Goal: Transaction & Acquisition: Purchase product/service

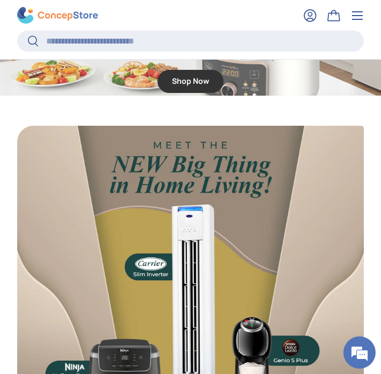
scroll to position [2381, 0]
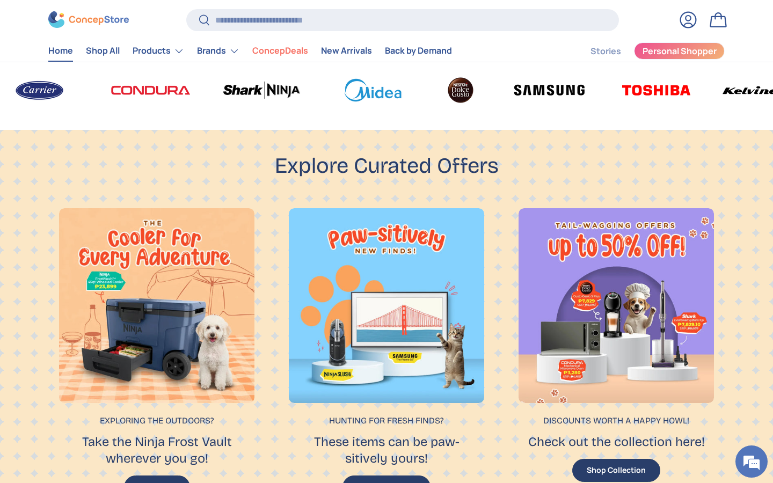
scroll to position [156, 0]
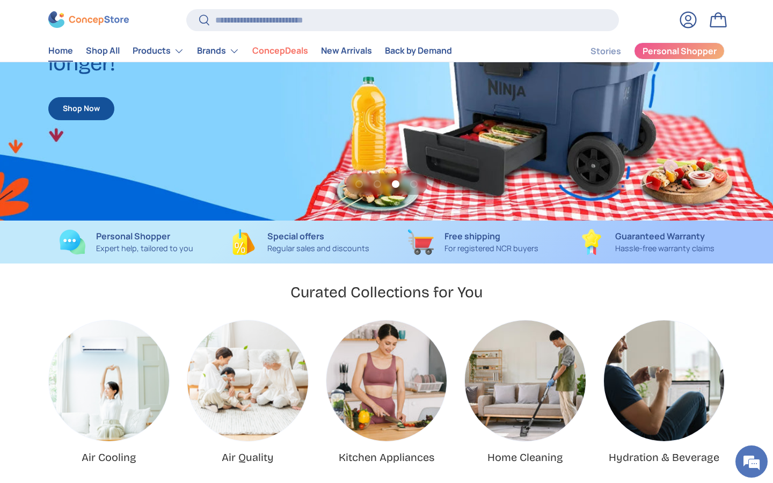
click at [380, 20] on link "Log in" at bounding box center [688, 20] width 24 height 24
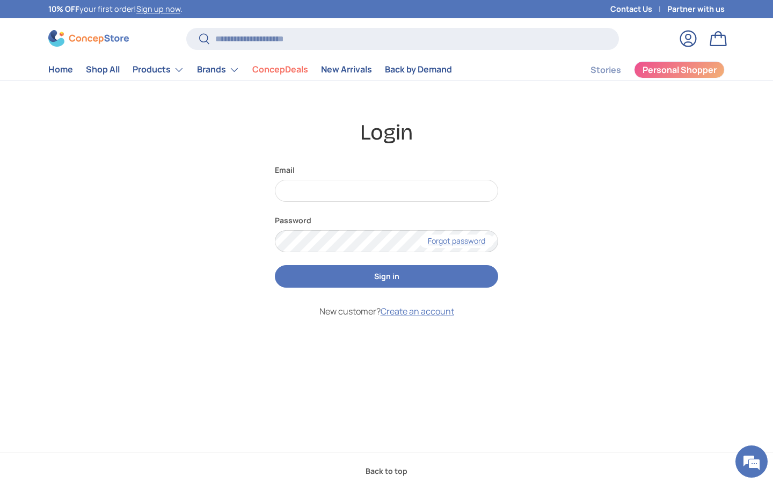
click at [721, 38] on link "Bag" at bounding box center [718, 39] width 24 height 24
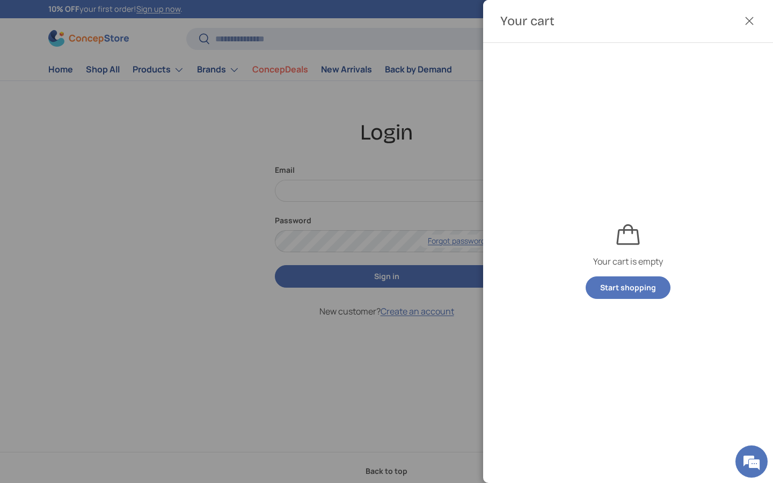
click at [748, 22] on button "Close" at bounding box center [749, 21] width 24 height 24
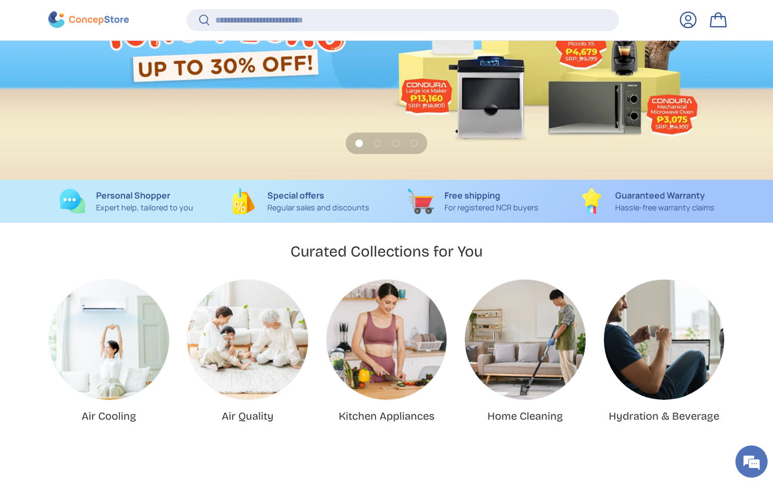
scroll to position [186, 0]
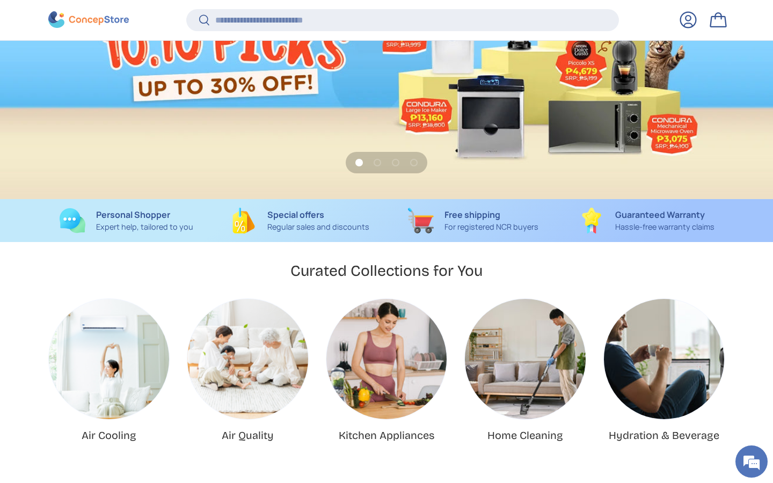
click at [380, 20] on link "Bag" at bounding box center [718, 20] width 24 height 24
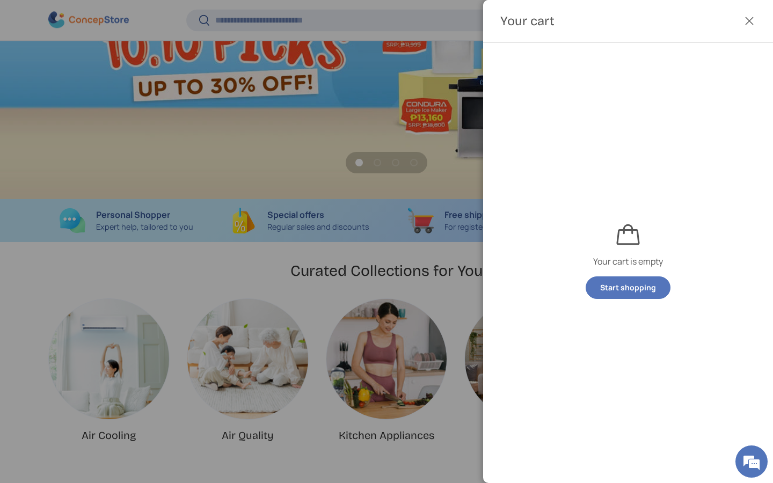
scroll to position [0, 0]
click at [380, 20] on button "Close" at bounding box center [749, 21] width 24 height 24
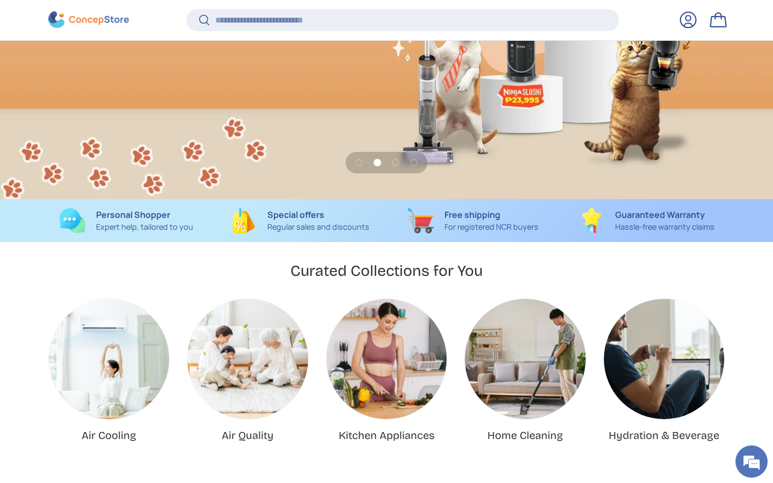
scroll to position [0, 773]
click at [380, 21] on link "Log in" at bounding box center [688, 20] width 24 height 24
click at [380, 20] on link "Log in" at bounding box center [688, 20] width 24 height 24
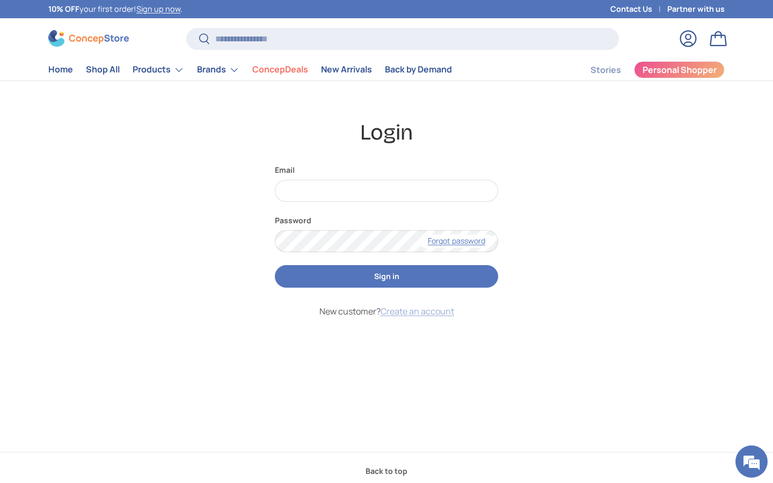
click at [418, 311] on link "Create an account" at bounding box center [418, 311] width 74 height 12
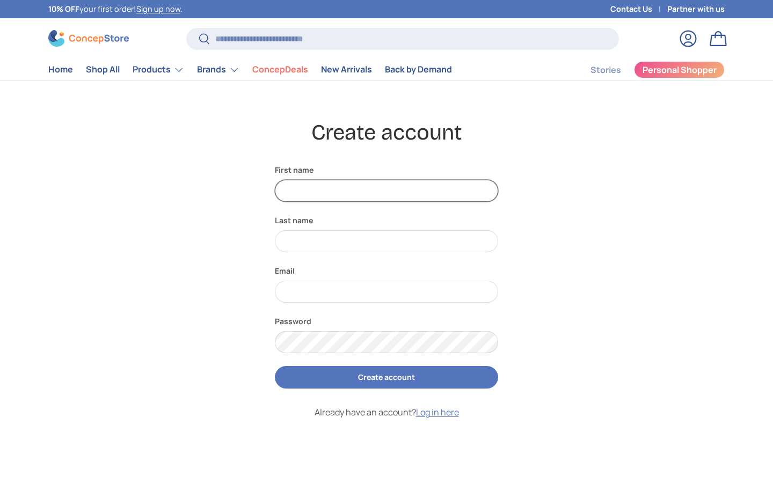
click at [299, 188] on input "First name" at bounding box center [386, 191] width 223 height 22
type input "*"
type input "***"
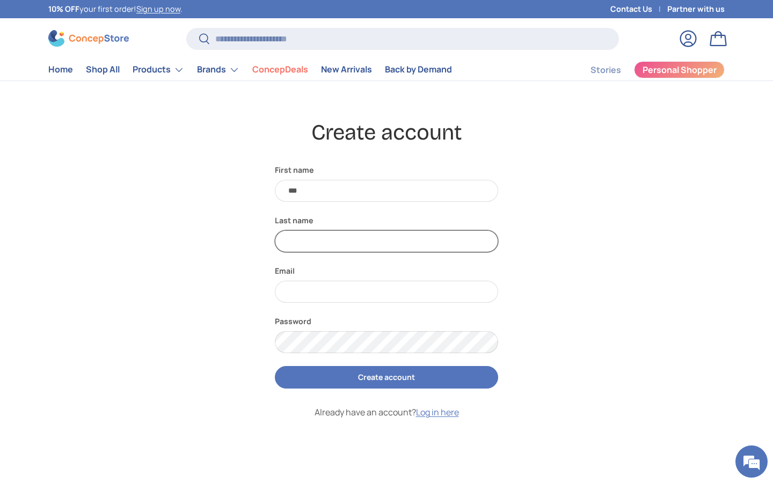
click at [308, 244] on input "Last name" at bounding box center [386, 241] width 223 height 22
type input "*"
type input "*******"
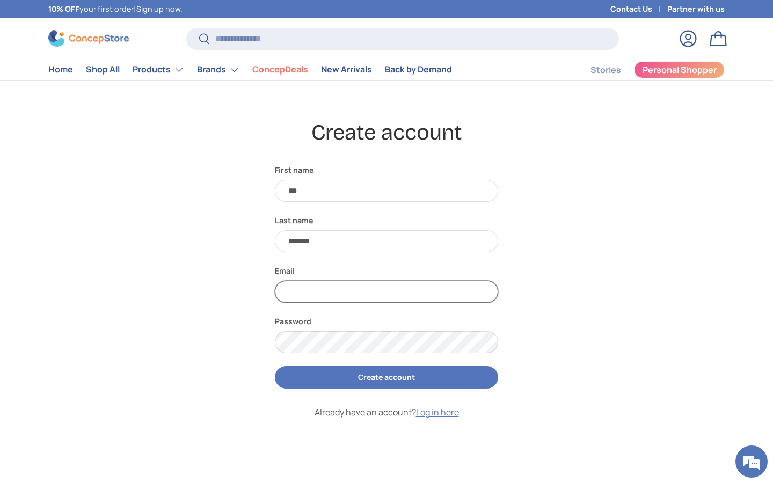
click at [308, 286] on input "Email" at bounding box center [386, 292] width 223 height 22
type input "**********"
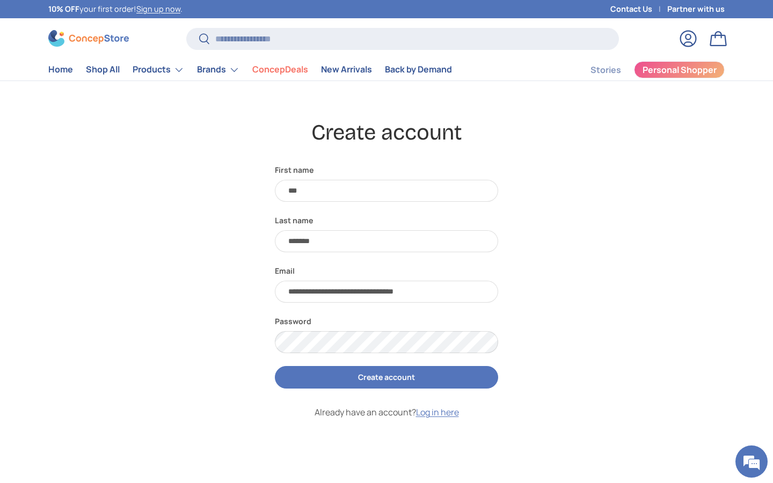
click at [393, 376] on button "Create account" at bounding box center [386, 377] width 223 height 23
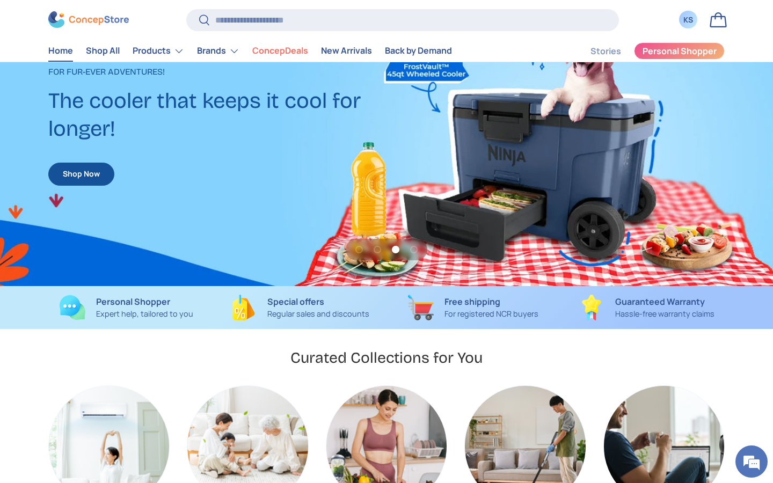
scroll to position [247, 0]
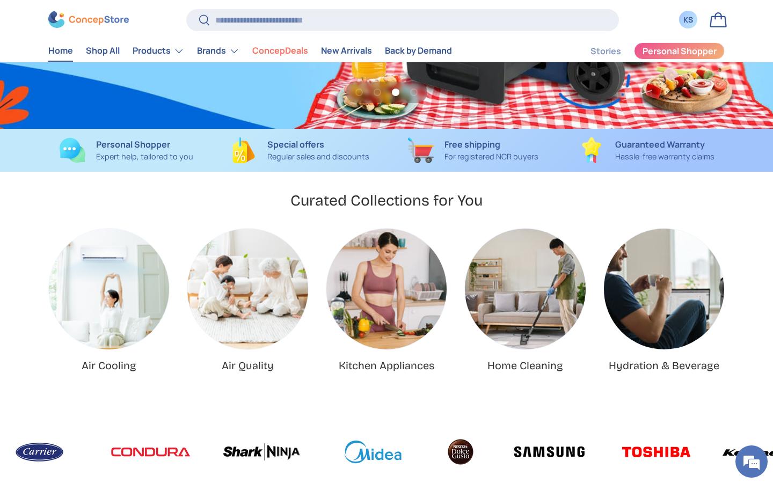
click at [116, 323] on link "Air Cooling" at bounding box center [109, 289] width 120 height 120
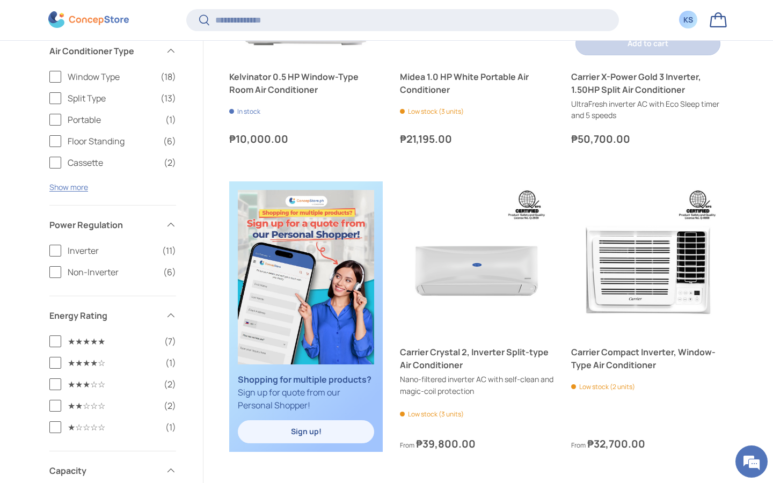
scroll to position [543, 0]
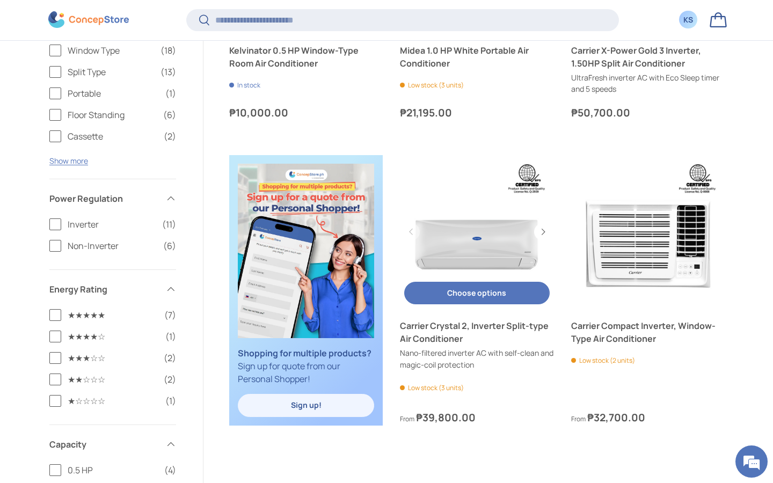
click at [474, 326] on link "Carrier Crystal 2, Inverter Split-type Air Conditioner" at bounding box center [477, 332] width 154 height 26
click at [485, 288] on button "Choose options Choose options" at bounding box center [476, 293] width 145 height 23
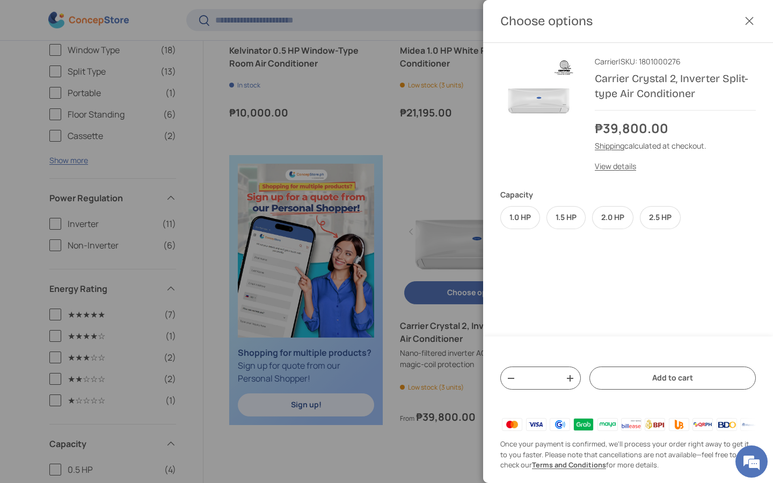
scroll to position [0, 0]
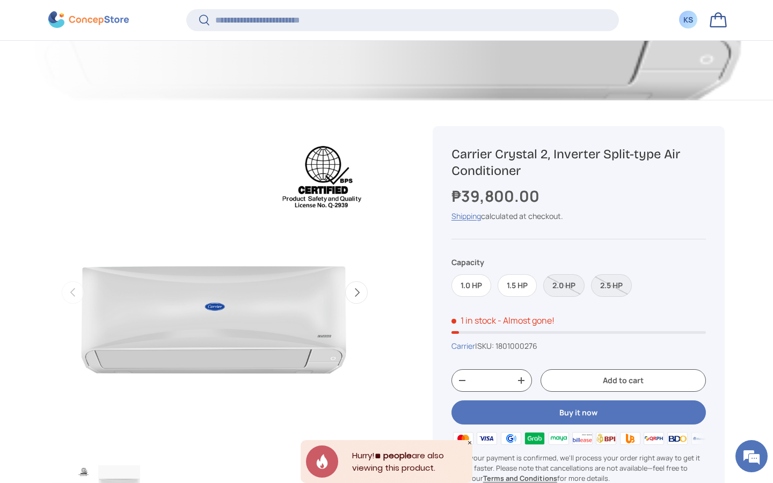
scroll to position [447, 0]
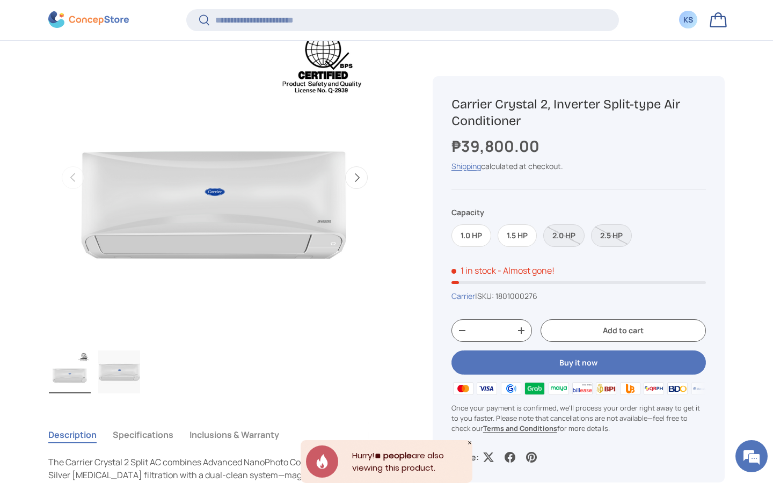
click at [590, 333] on button "Add to cart" at bounding box center [623, 330] width 165 height 23
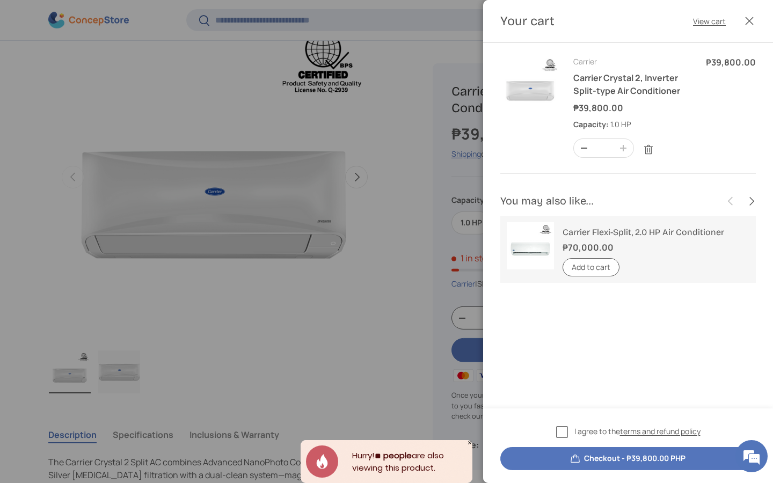
scroll to position [0, 0]
click at [609, 459] on button "Checkout - ₱39,800.00 PHP" at bounding box center [627, 458] width 255 height 23
click at [557, 430] on label "I agree to the terms and refund policy" at bounding box center [628, 432] width 144 height 12
click at [584, 458] on button "Checkout - ₱39,800.00 PHP" at bounding box center [627, 458] width 255 height 23
